Goal: Transaction & Acquisition: Purchase product/service

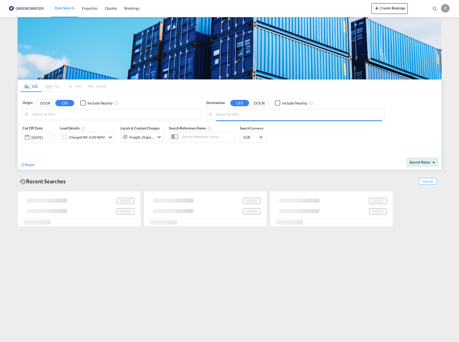
type input "[GEOGRAPHIC_DATA] ([GEOGRAPHIC_DATA]), [GEOGRAPHIC_DATA]"
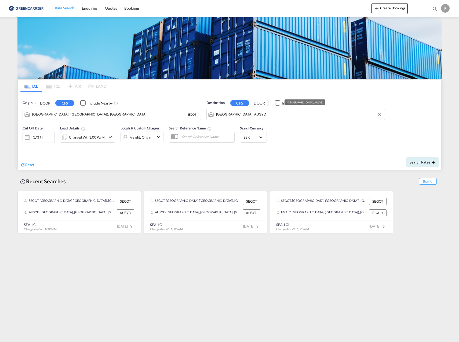
click at [245, 118] on input "[GEOGRAPHIC_DATA], AUSYD" at bounding box center [299, 115] width 166 height 8
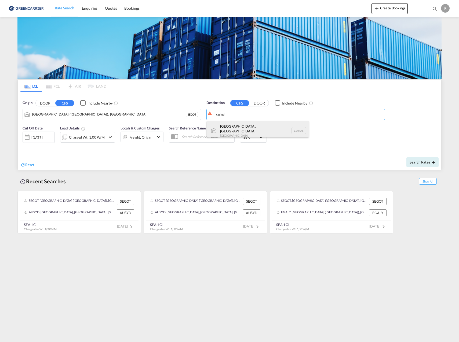
click at [242, 124] on div "[GEOGRAPHIC_DATA], NS [GEOGRAPHIC_DATA] [GEOGRAPHIC_DATA]" at bounding box center [258, 130] width 102 height 19
type input "[GEOGRAPHIC_DATA], [GEOGRAPHIC_DATA], [GEOGRAPHIC_DATA]"
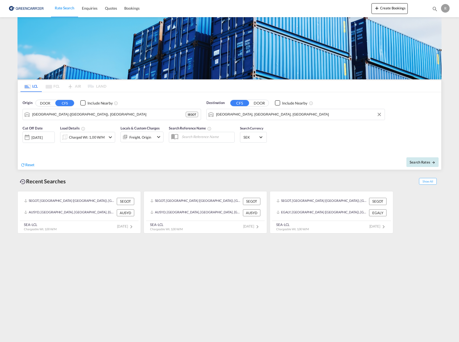
click at [428, 163] on span "Search Rates" at bounding box center [422, 162] width 26 height 4
type input "SEGOT to [GEOGRAPHIC_DATA] / [DATE]"
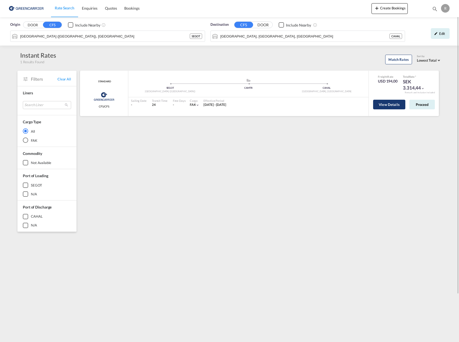
click at [393, 106] on button "View Details" at bounding box center [389, 105] width 32 height 10
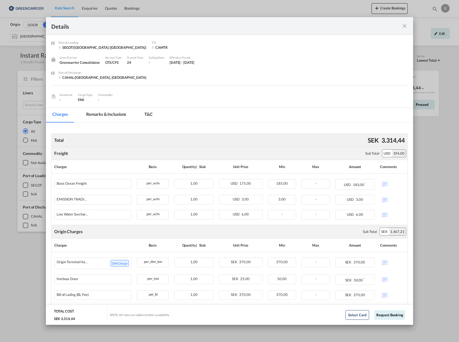
click at [403, 25] on md-icon "icon-close fg-AAA8AD m-0 cursor" at bounding box center [404, 26] width 6 height 6
